Goal: Transaction & Acquisition: Book appointment/travel/reservation

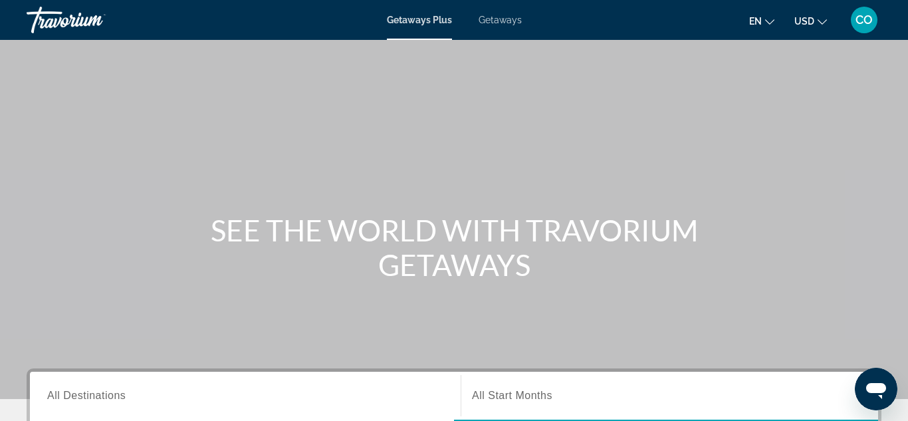
click at [357, 143] on div "Main content" at bounding box center [454, 199] width 908 height 399
click at [265, 393] on input "Destination All Destinations" at bounding box center [245, 396] width 396 height 16
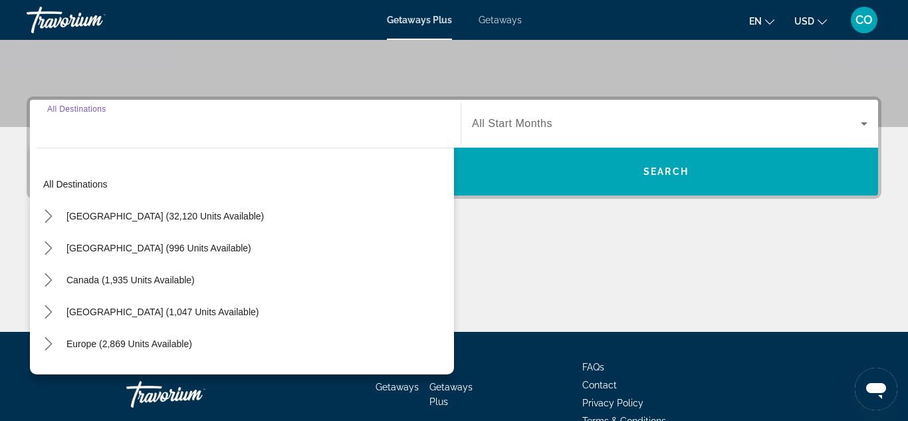
click at [269, 123] on input "Destination All Destinations" at bounding box center [245, 124] width 396 height 16
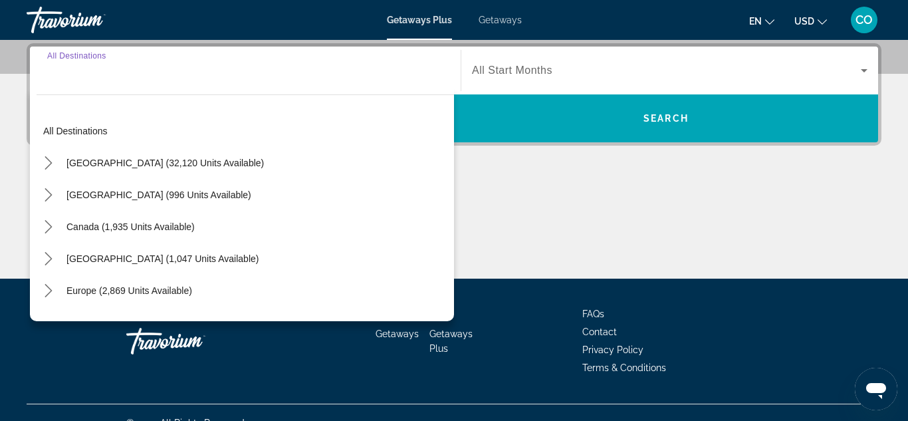
click at [298, 76] on input "Destination All Destinations" at bounding box center [245, 71] width 396 height 16
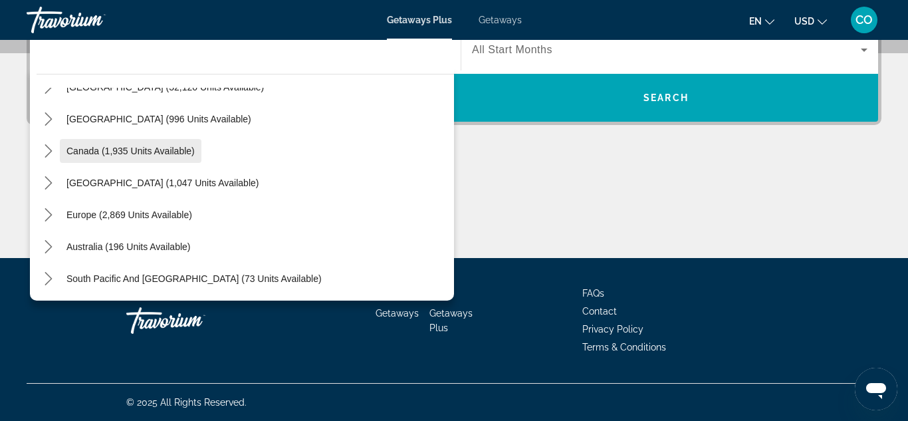
scroll to position [0, 0]
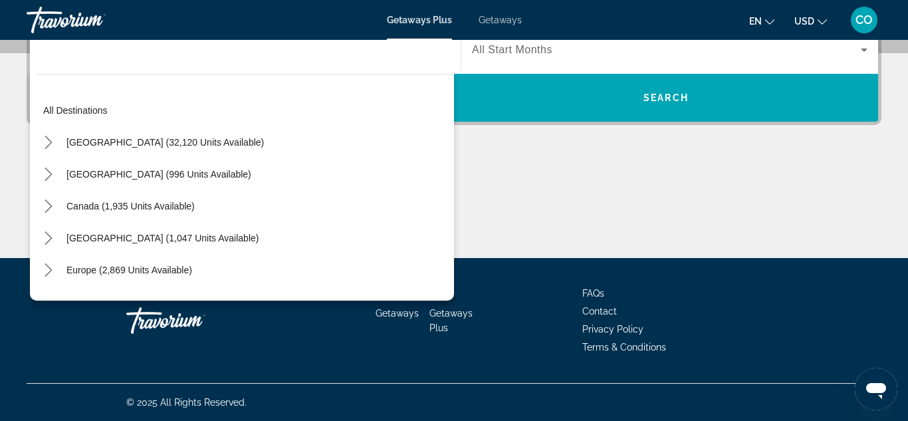
click at [572, 183] on div "Main content" at bounding box center [454, 208] width 855 height 100
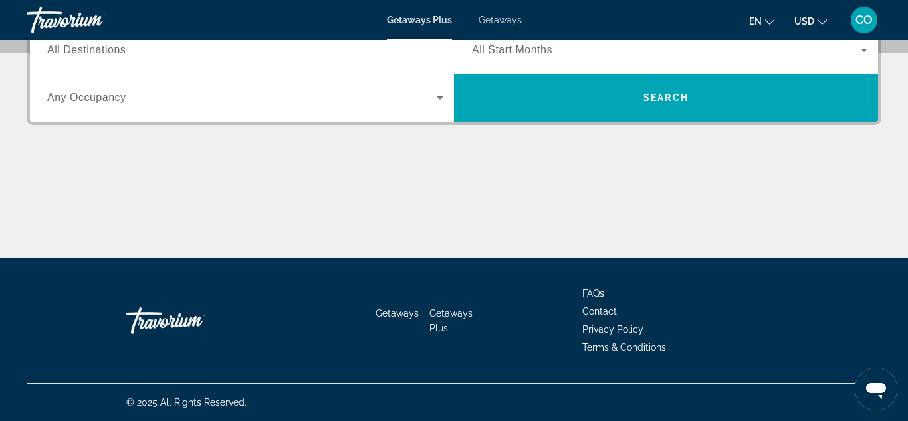
click at [490, 17] on span "Getaways" at bounding box center [500, 20] width 43 height 11
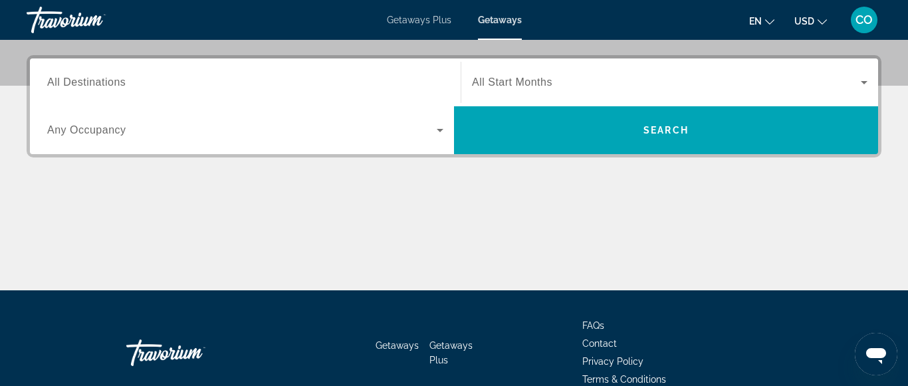
scroll to position [314, 0]
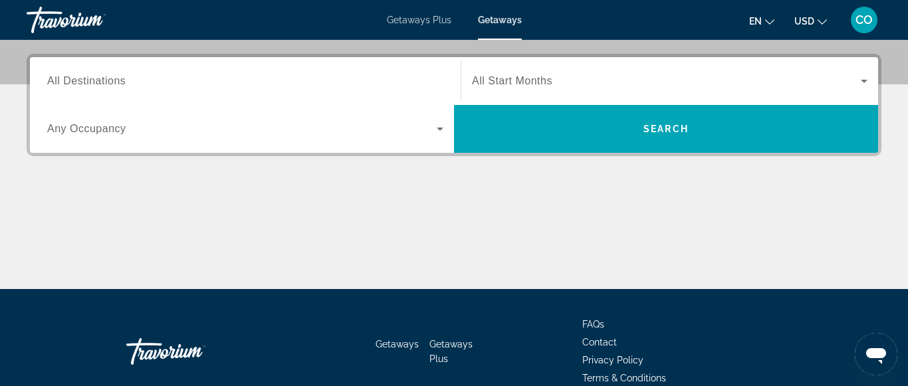
click at [244, 80] on input "Destination All Destinations" at bounding box center [245, 82] width 396 height 16
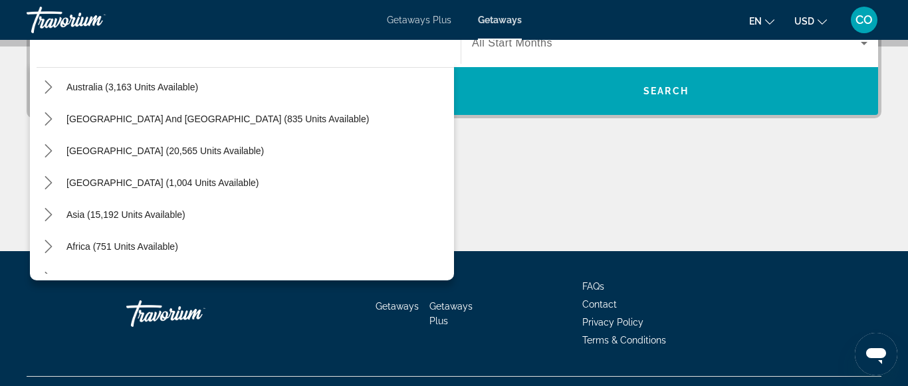
scroll to position [215, 0]
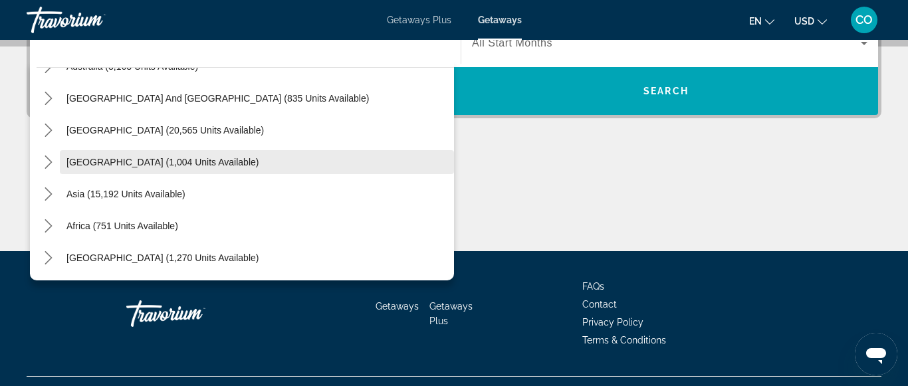
click at [106, 169] on span "Select destination: Central America (1,004 units available)" at bounding box center [257, 162] width 394 height 32
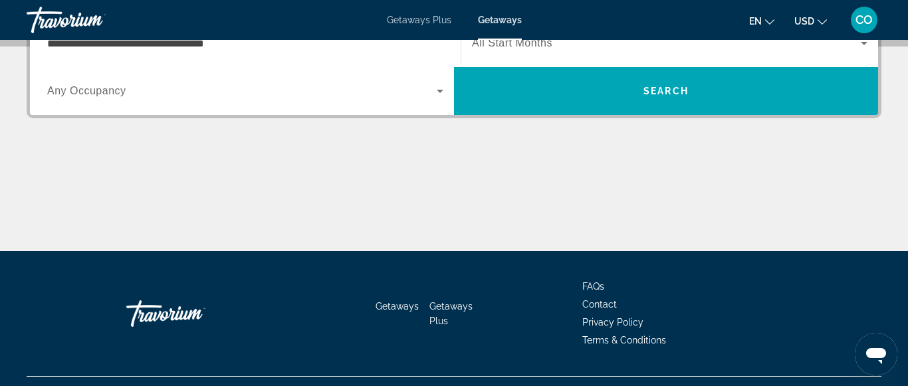
scroll to position [324, 0]
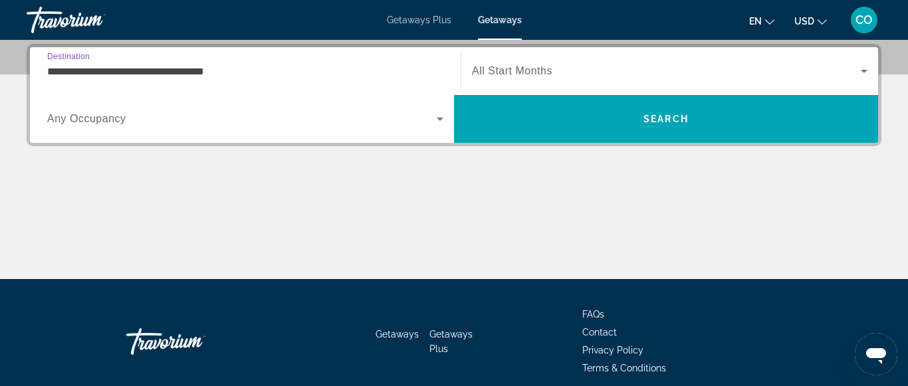
click at [396, 73] on input "**********" at bounding box center [245, 72] width 396 height 16
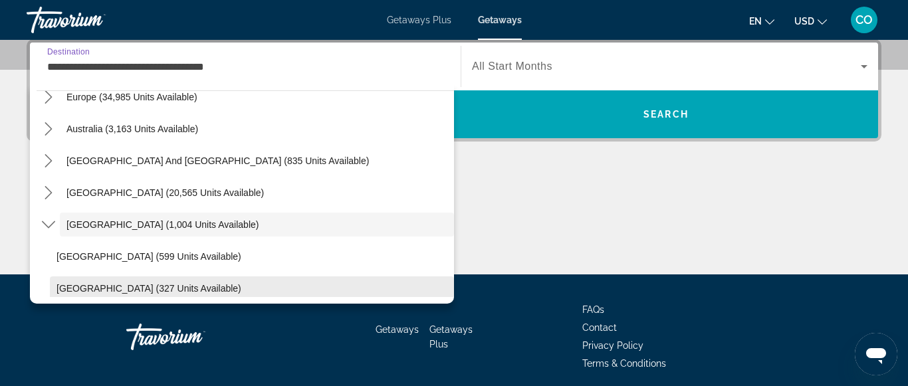
scroll to position [173, 0]
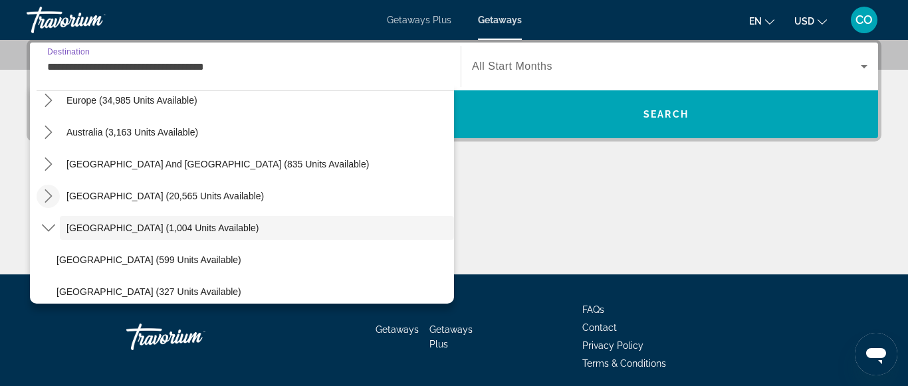
click at [40, 192] on mat-icon "Toggle South America (20,565 units available) submenu" at bounding box center [48, 196] width 23 height 23
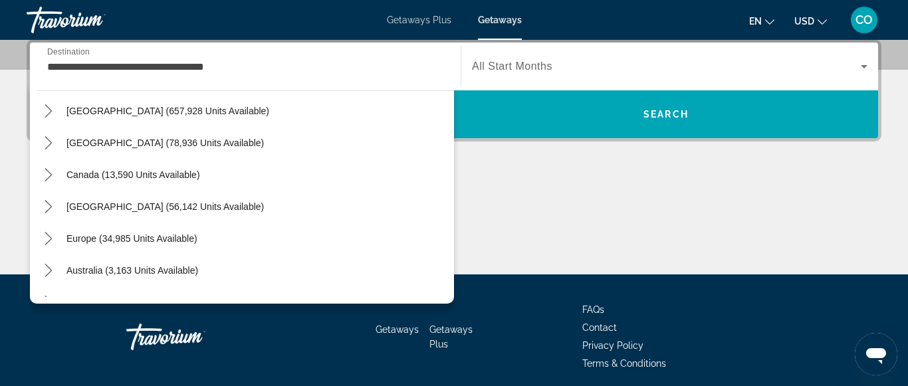
scroll to position [0, 0]
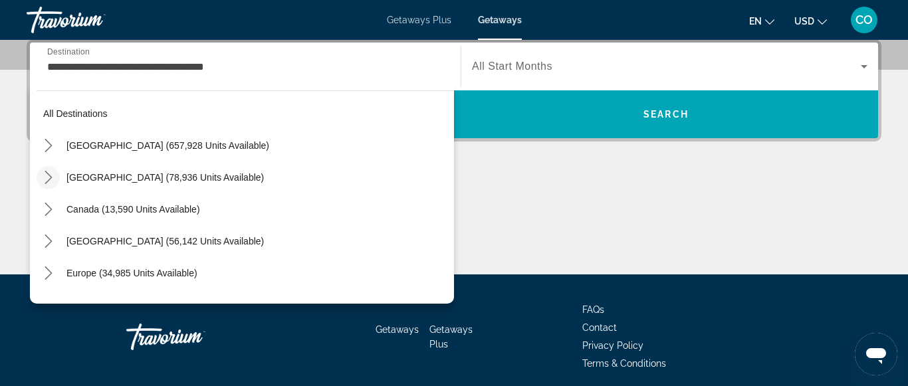
click at [48, 178] on icon "Toggle Mexico (78,936 units available) submenu" at bounding box center [48, 177] width 13 height 13
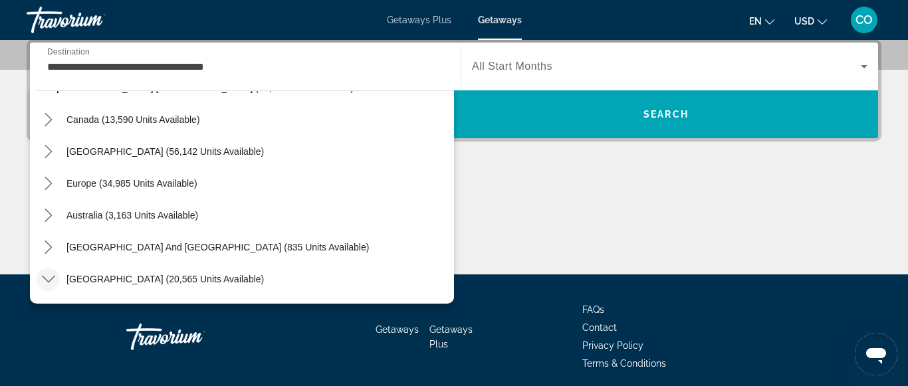
scroll to position [441, 0]
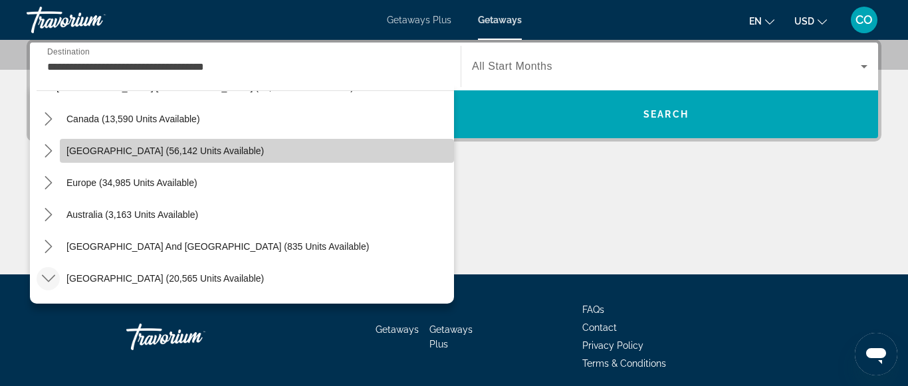
click at [121, 146] on span "[GEOGRAPHIC_DATA] (56,142 units available)" at bounding box center [164, 151] width 197 height 11
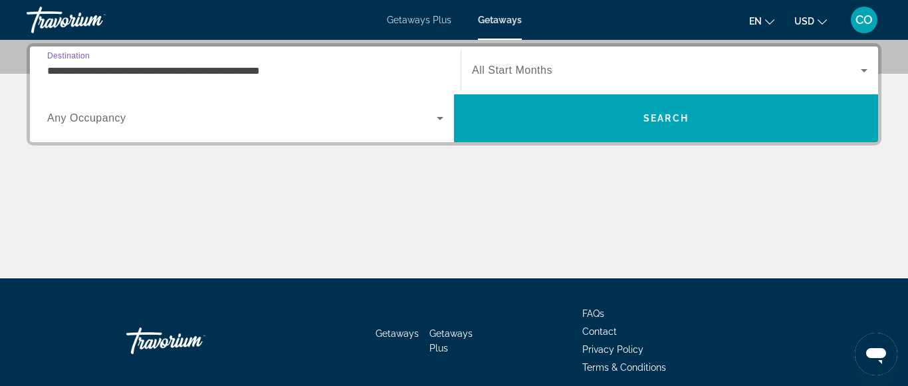
scroll to position [324, 0]
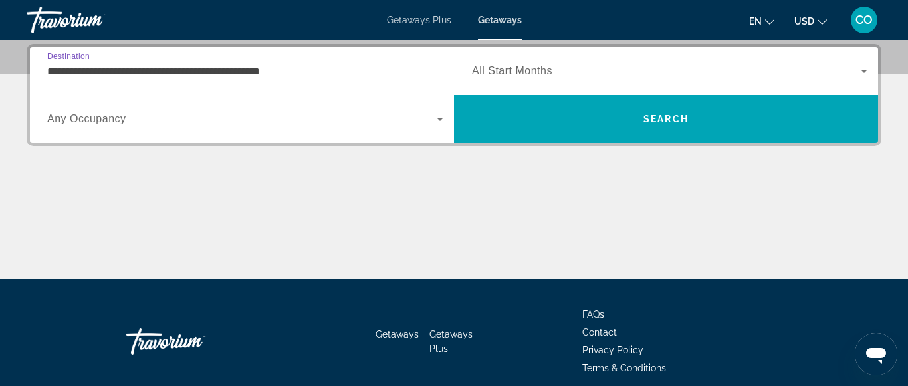
click at [390, 76] on input "**********" at bounding box center [245, 72] width 396 height 16
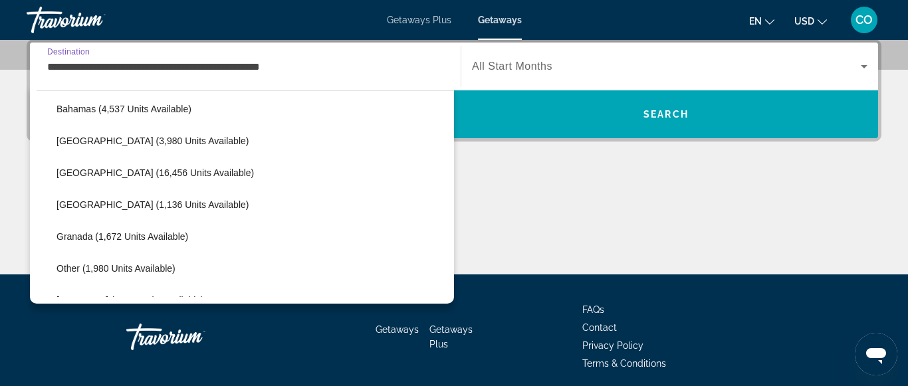
scroll to position [580, 0]
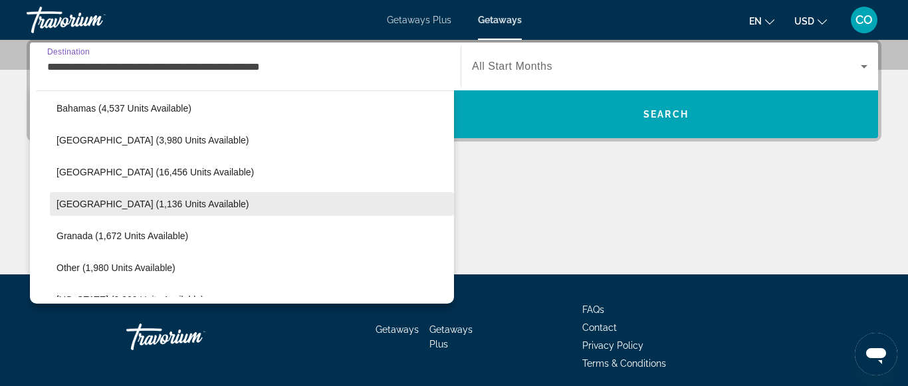
click at [114, 203] on span "[GEOGRAPHIC_DATA] (1,136 units available)" at bounding box center [152, 204] width 192 height 11
type input "**********"
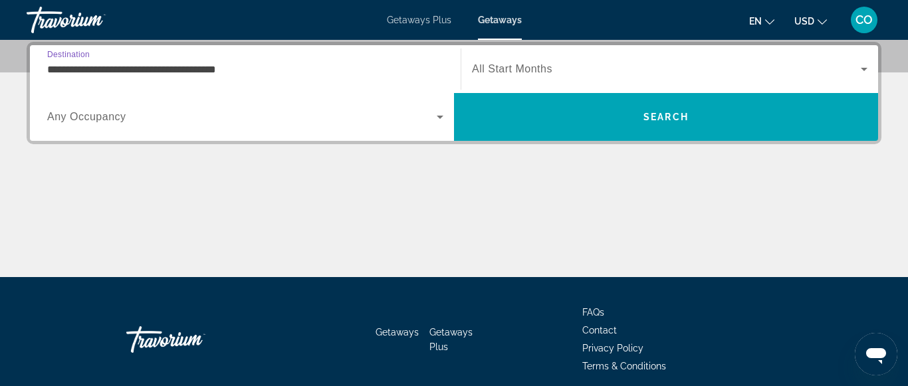
scroll to position [324, 0]
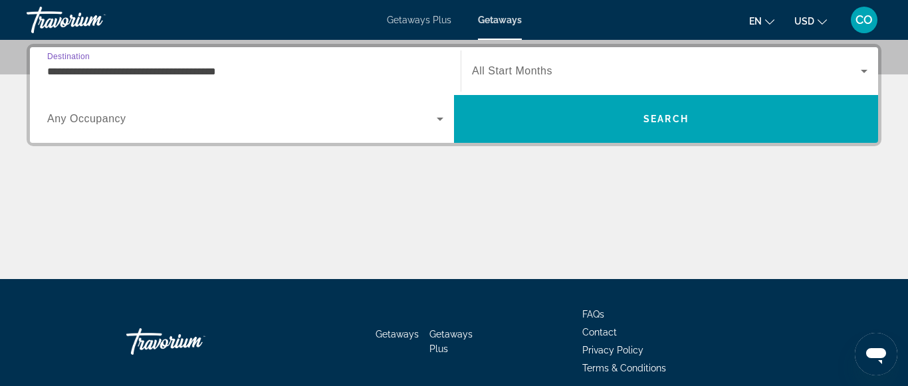
click at [578, 64] on span "Search widget" at bounding box center [666, 71] width 389 height 16
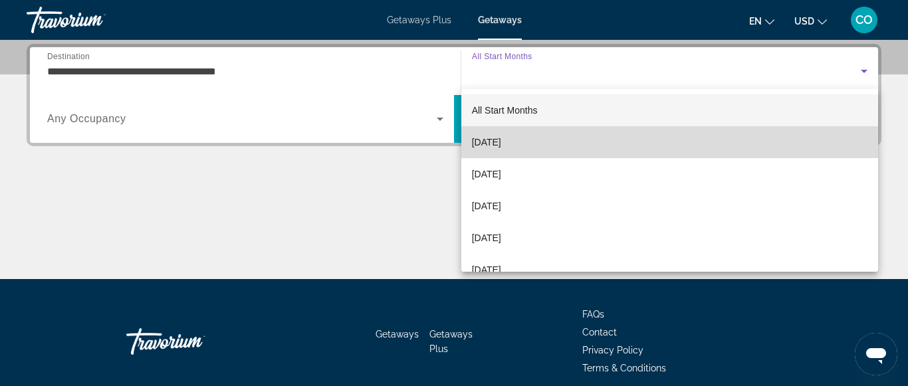
click at [527, 152] on mat-option "[DATE]" at bounding box center [669, 142] width 417 height 32
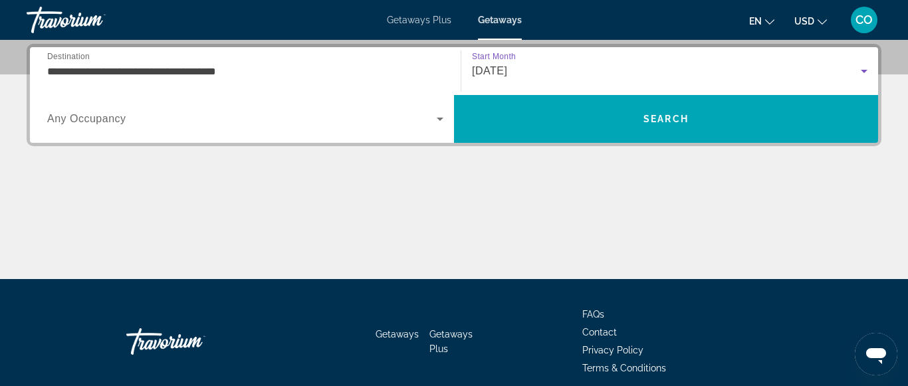
click at [555, 72] on div "[DATE]" at bounding box center [666, 71] width 389 height 16
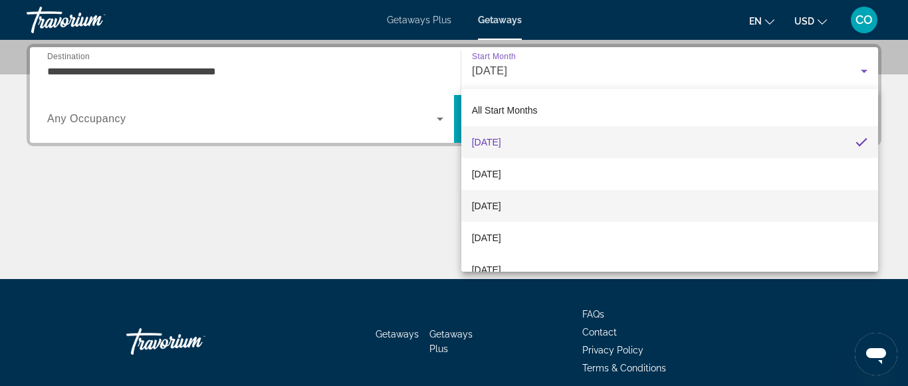
click at [501, 207] on span "[DATE]" at bounding box center [486, 206] width 29 height 16
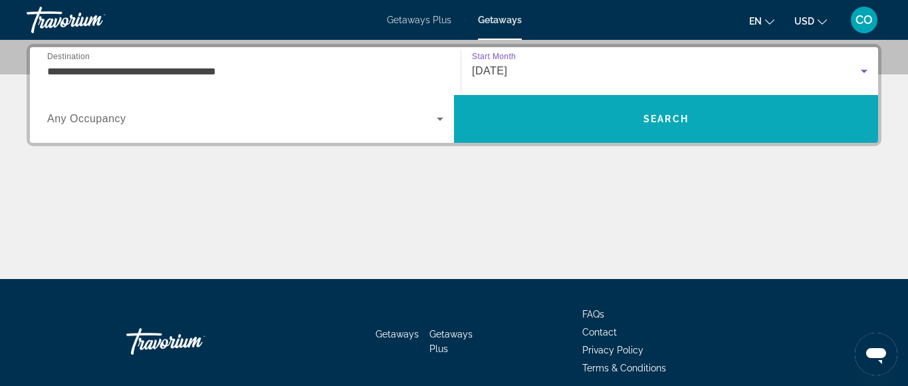
click at [549, 103] on span "Search" at bounding box center [666, 119] width 424 height 32
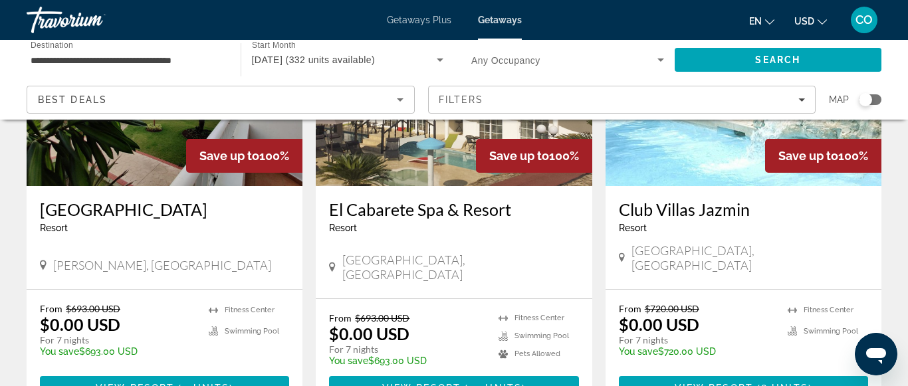
scroll to position [194, 0]
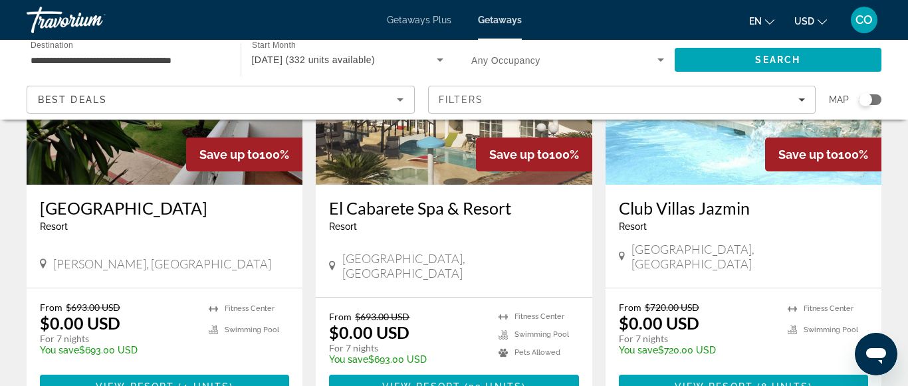
click at [271, 215] on h3 "[GEOGRAPHIC_DATA]" at bounding box center [164, 208] width 249 height 20
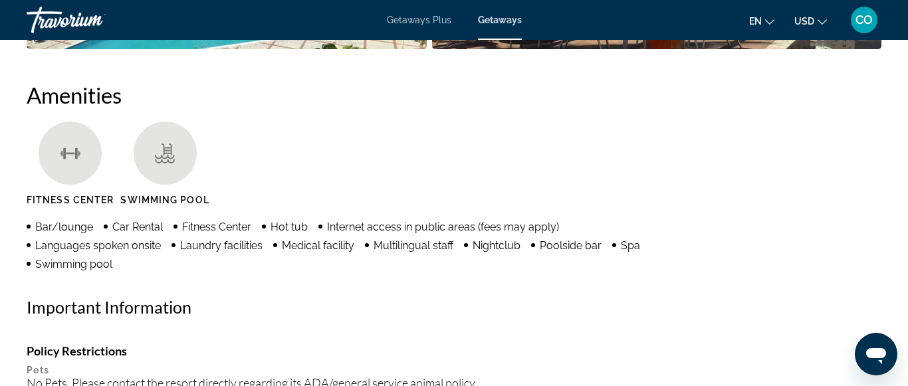
scroll to position [1185, 0]
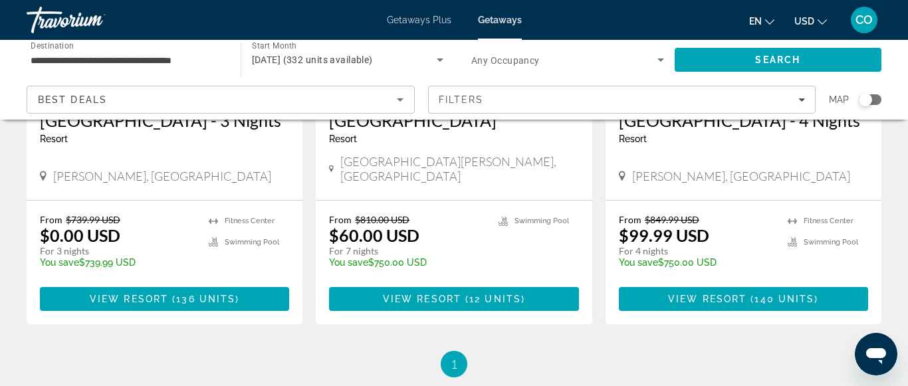
scroll to position [752, 0]
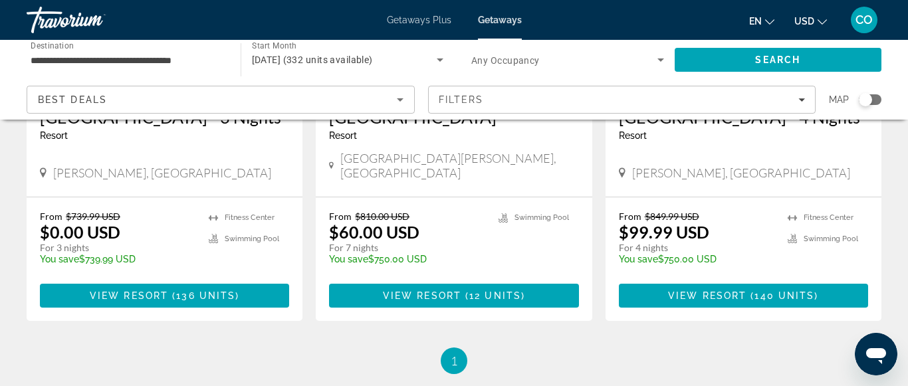
click at [734, 229] on div "From $849.99 USD $99.99 USD For 4 nights You save $750.00 USD temp" at bounding box center [697, 242] width 156 height 63
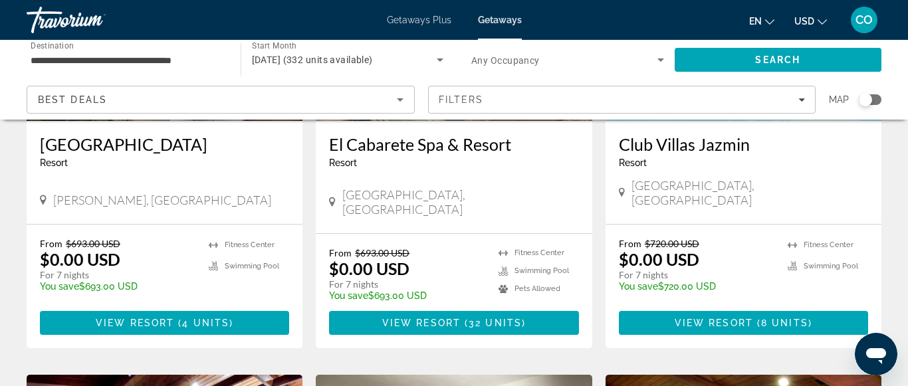
scroll to position [0, 0]
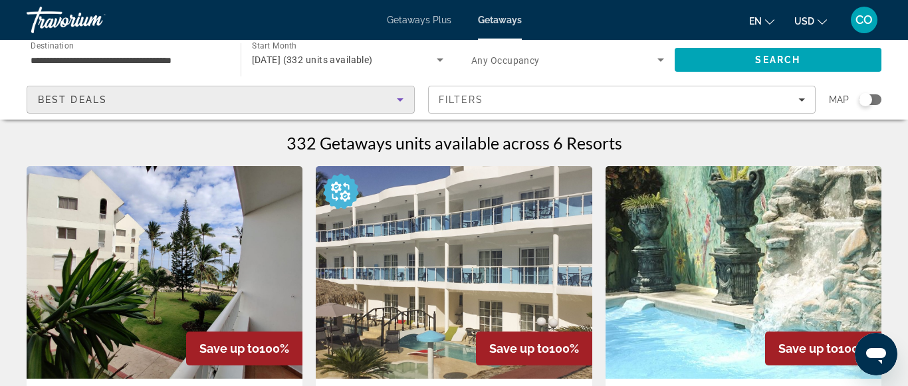
click at [389, 98] on div "Best Deals" at bounding box center [217, 100] width 359 height 16
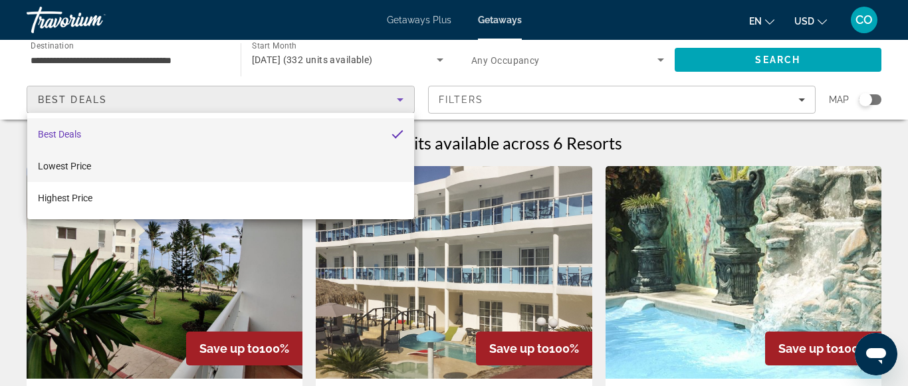
click at [337, 158] on mat-option "Lowest Price" at bounding box center [220, 166] width 387 height 32
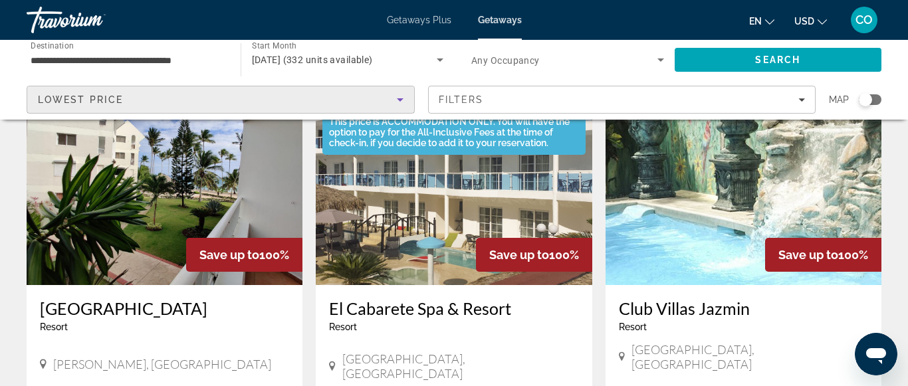
scroll to position [89, 0]
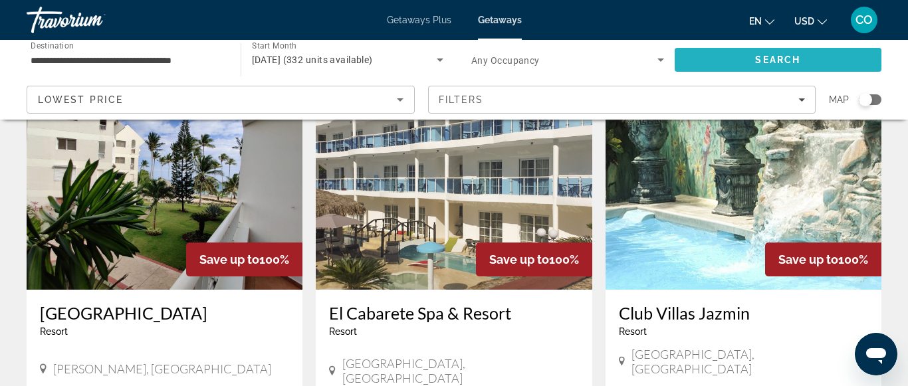
click at [726, 63] on span "Search" at bounding box center [778, 60] width 207 height 32
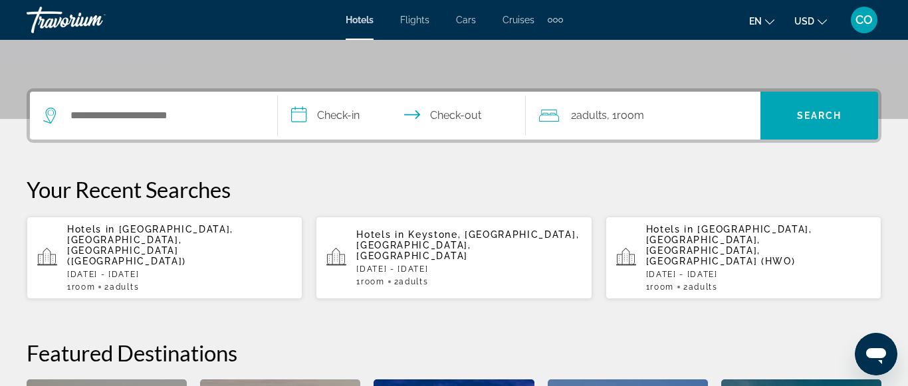
scroll to position [277, 0]
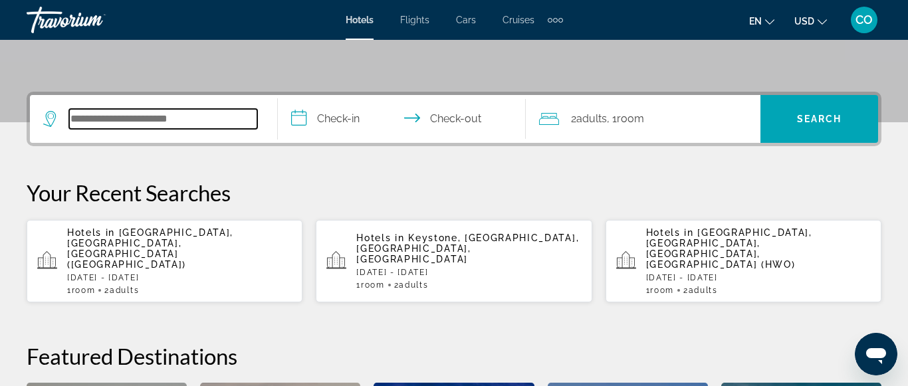
click at [240, 125] on input "Search hotel destination" at bounding box center [163, 119] width 188 height 20
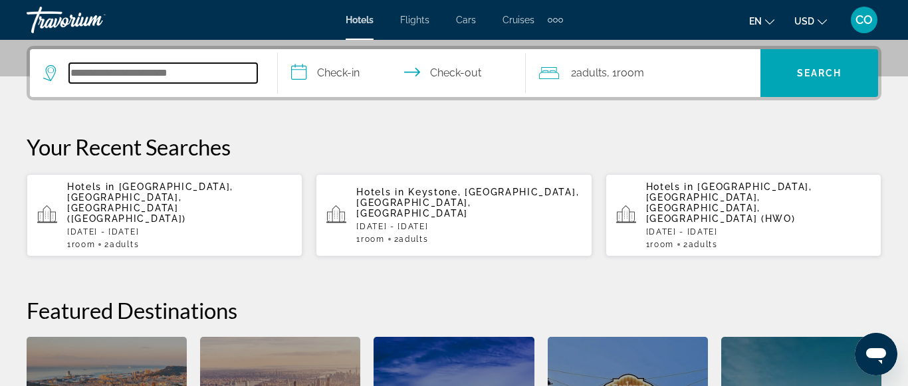
scroll to position [324, 0]
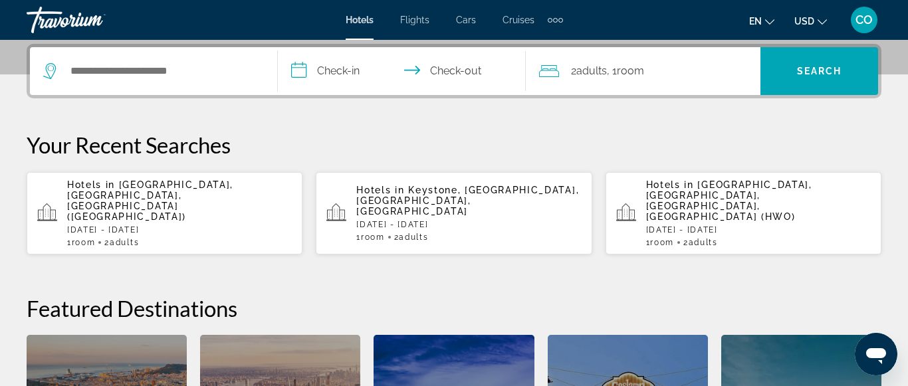
click at [240, 125] on div "**********" at bounding box center [454, 297] width 908 height 506
click at [183, 68] on input "Search hotel destination" at bounding box center [163, 71] width 188 height 20
type input "*****"
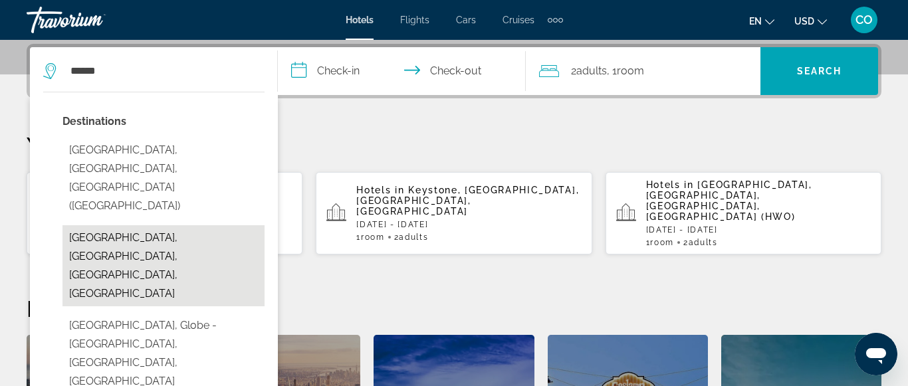
click at [191, 225] on button "Miami Beach, Miami, FL, United States" at bounding box center [163, 265] width 202 height 81
type input "**********"
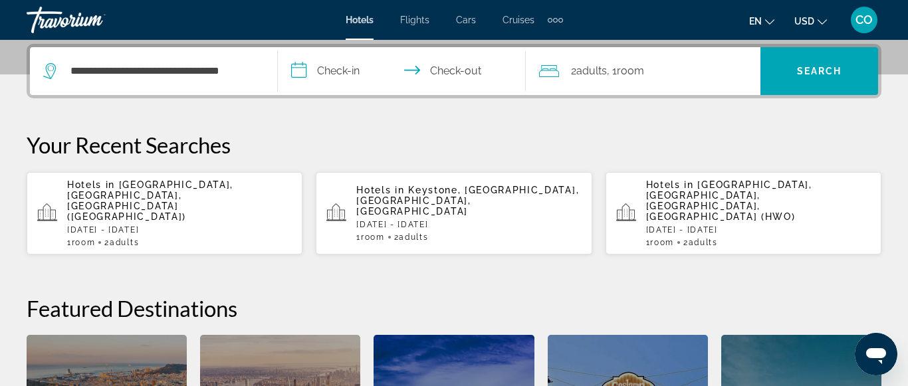
click at [352, 62] on input "**********" at bounding box center [404, 73] width 253 height 52
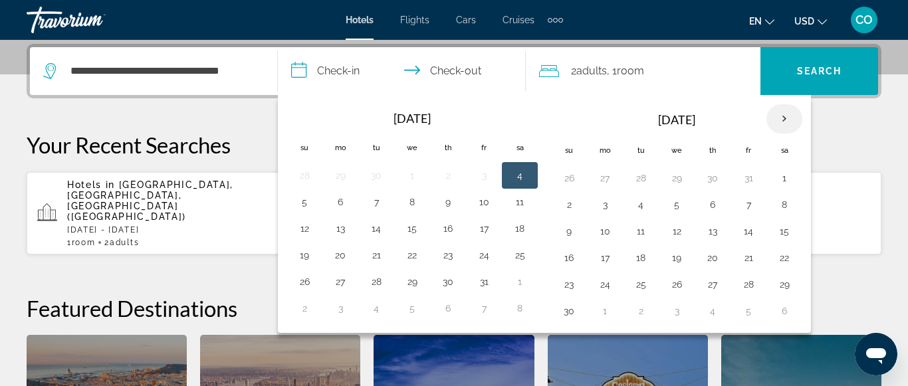
click at [774, 129] on th "Next month" at bounding box center [784, 118] width 36 height 29
click at [571, 277] on button "28" at bounding box center [568, 284] width 21 height 19
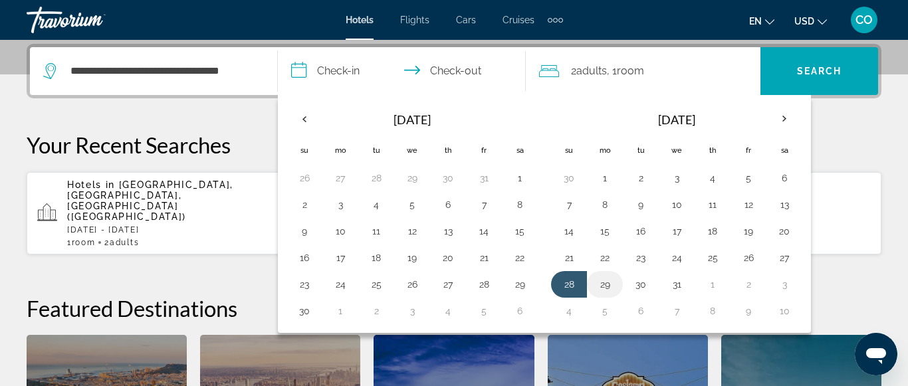
click at [594, 279] on button "29" at bounding box center [604, 284] width 21 height 19
type input "**********"
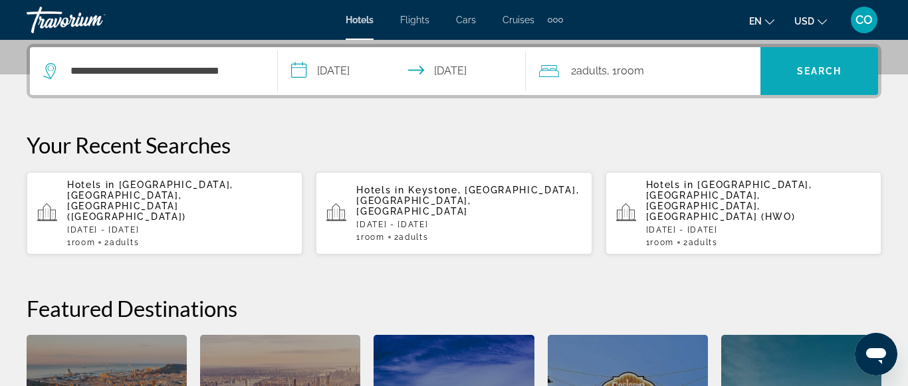
click at [800, 60] on span "Search" at bounding box center [819, 71] width 118 height 32
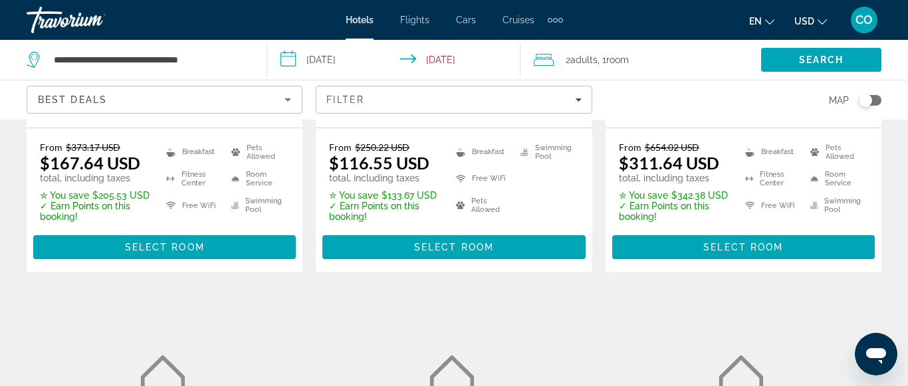
scroll to position [889, 0]
